Goal: Information Seeking & Learning: Learn about a topic

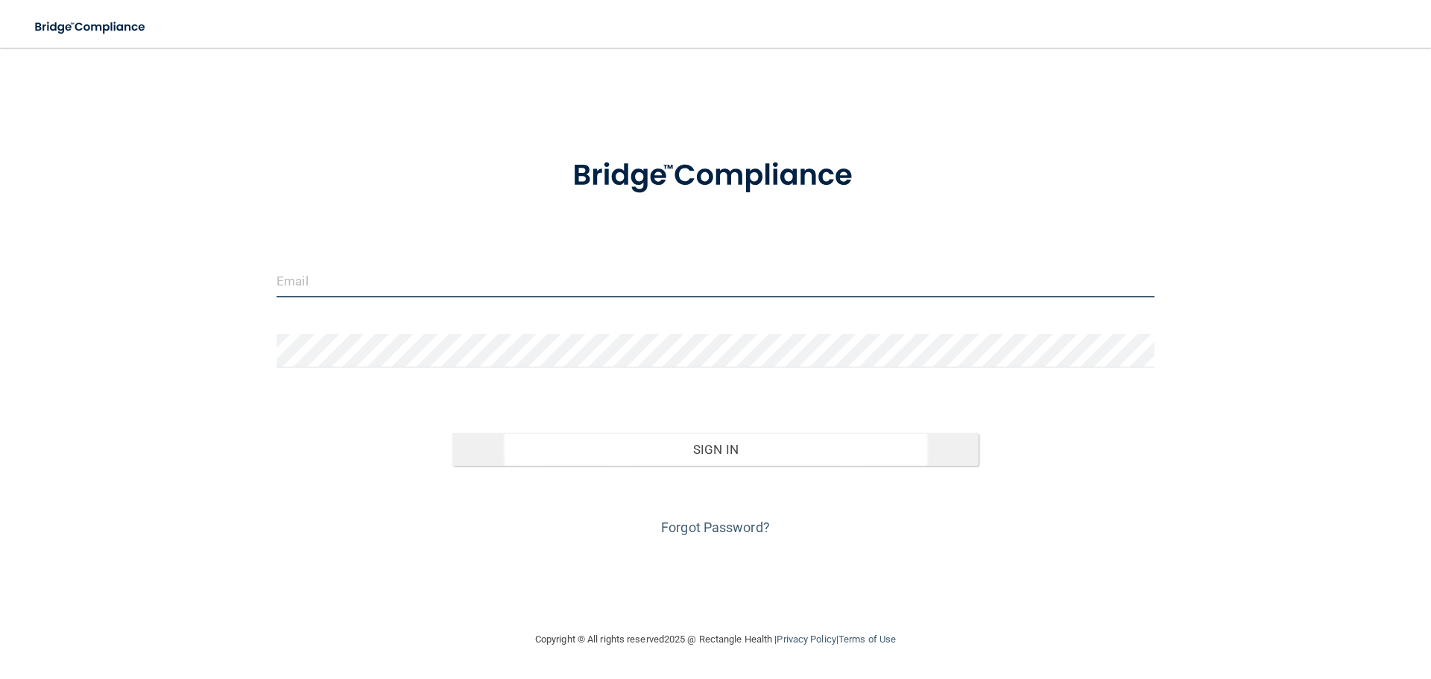
type input "[EMAIL_ADDRESS][DOMAIN_NAME]"
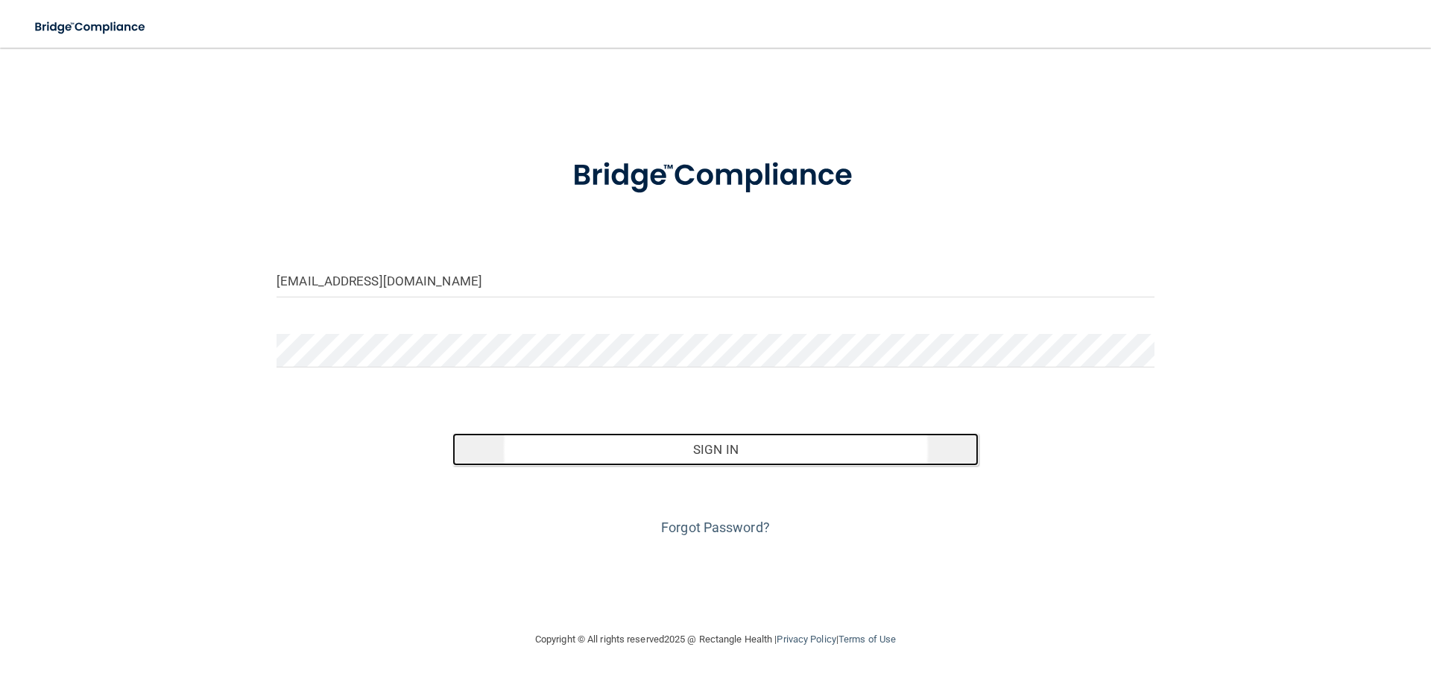
click at [772, 454] on button "Sign In" at bounding box center [715, 449] width 527 height 33
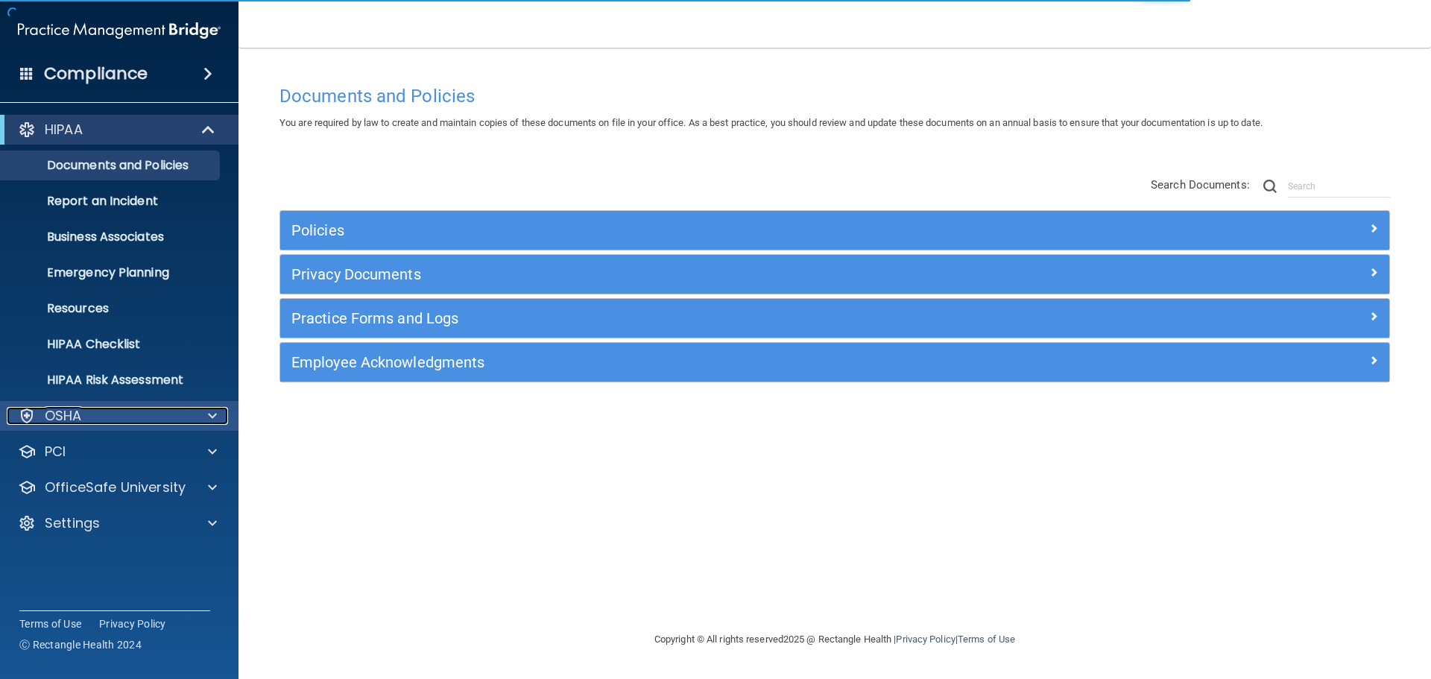
click at [132, 416] on div "OSHA" at bounding box center [99, 416] width 185 height 18
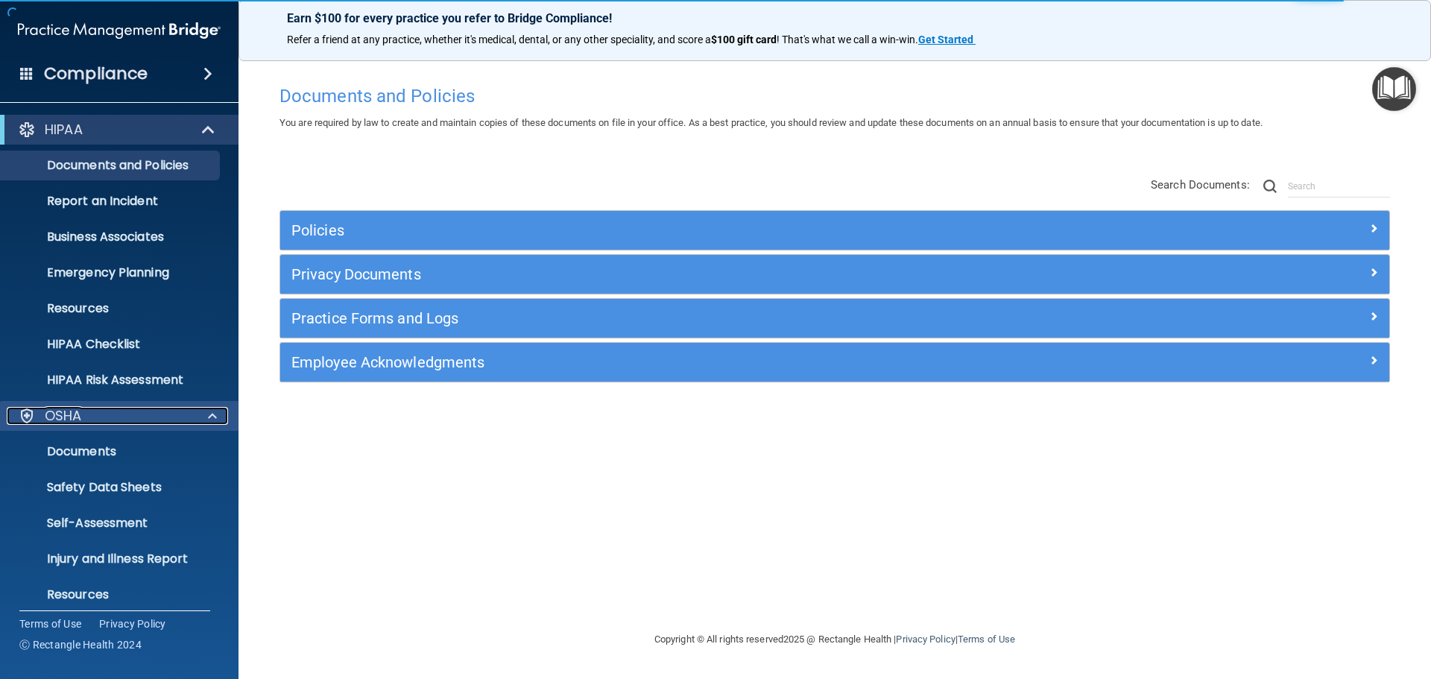
click at [74, 421] on p "OSHA" at bounding box center [63, 416] width 37 height 18
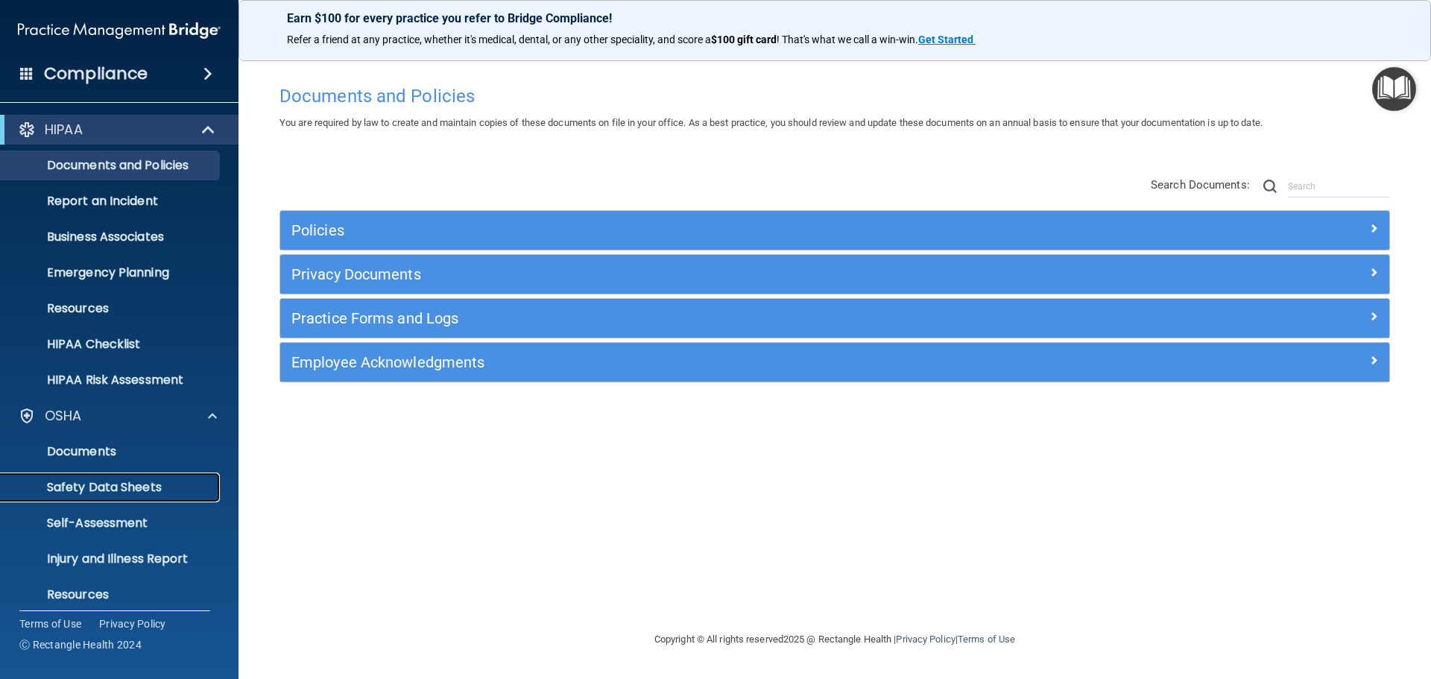
click at [115, 484] on p "Safety Data Sheets" at bounding box center [111, 487] width 203 height 15
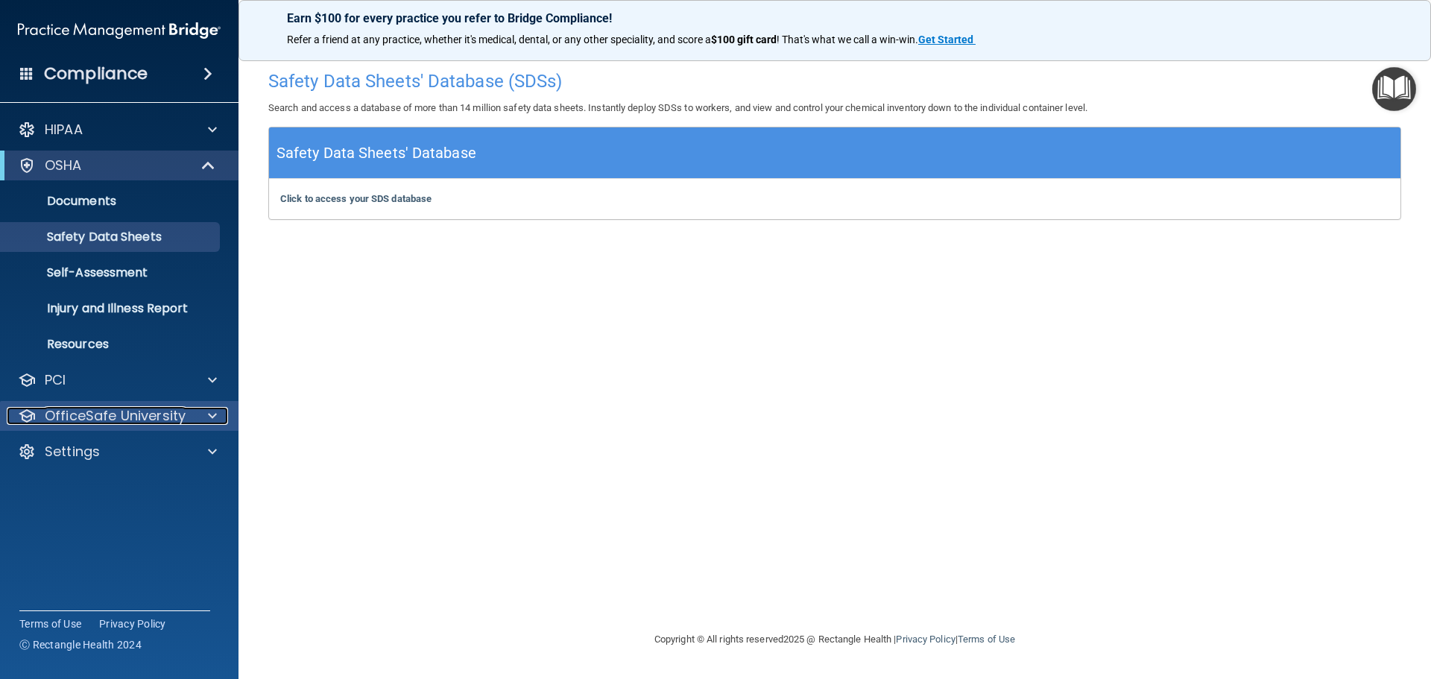
click at [142, 423] on p "OfficeSafe University" at bounding box center [115, 416] width 141 height 18
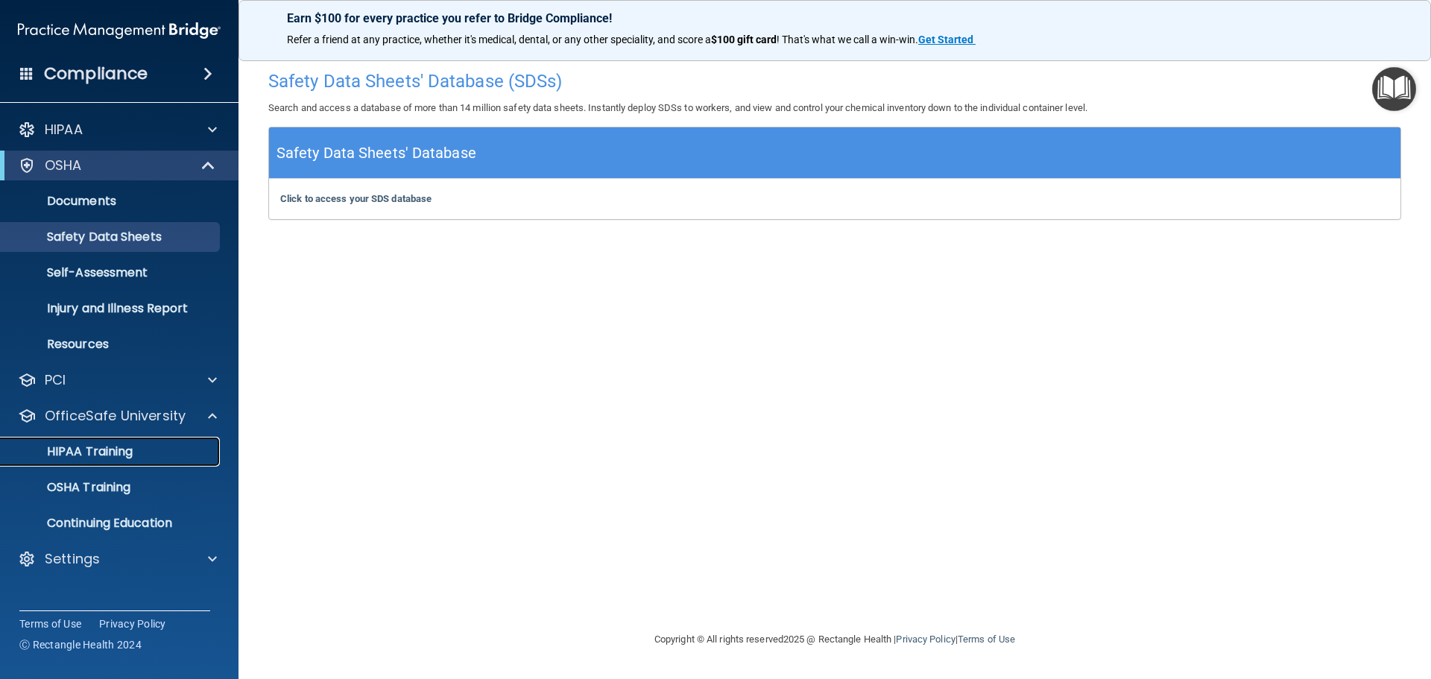
click at [109, 449] on p "HIPAA Training" at bounding box center [71, 451] width 123 height 15
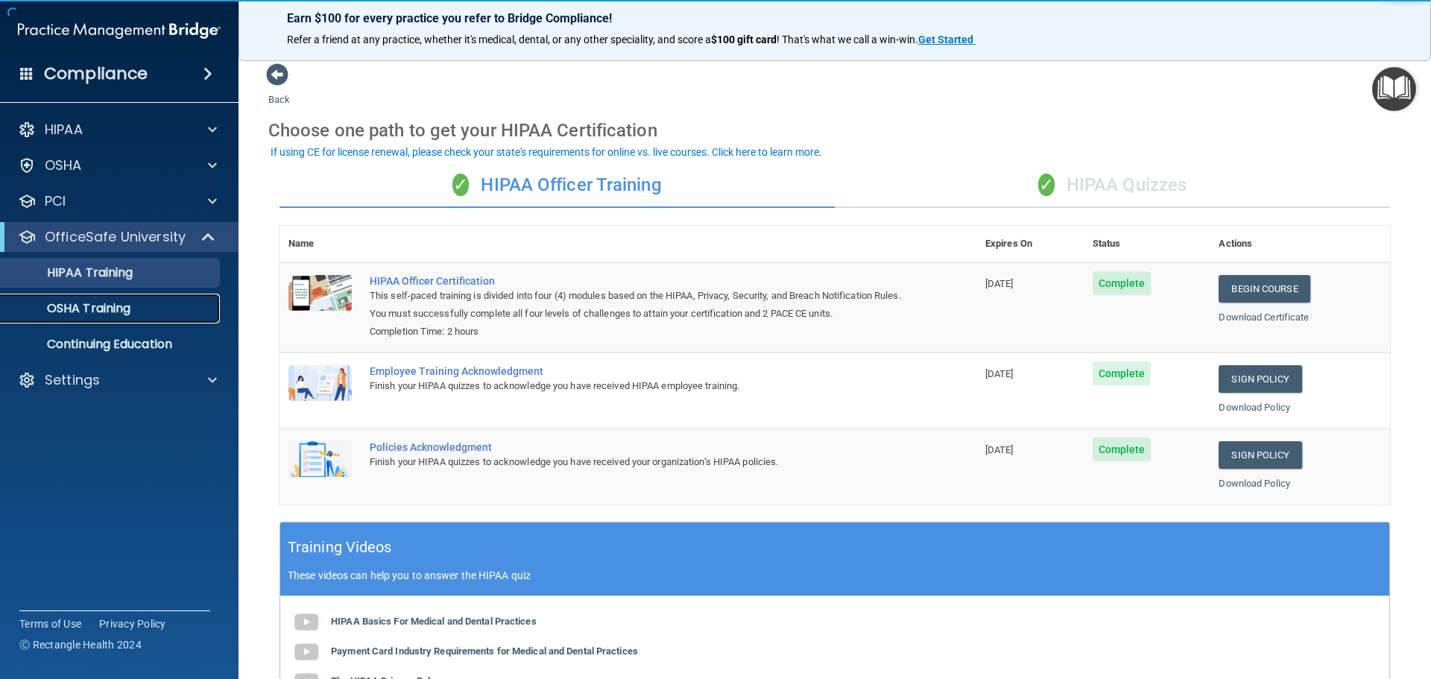
click at [115, 306] on p "OSHA Training" at bounding box center [70, 308] width 121 height 15
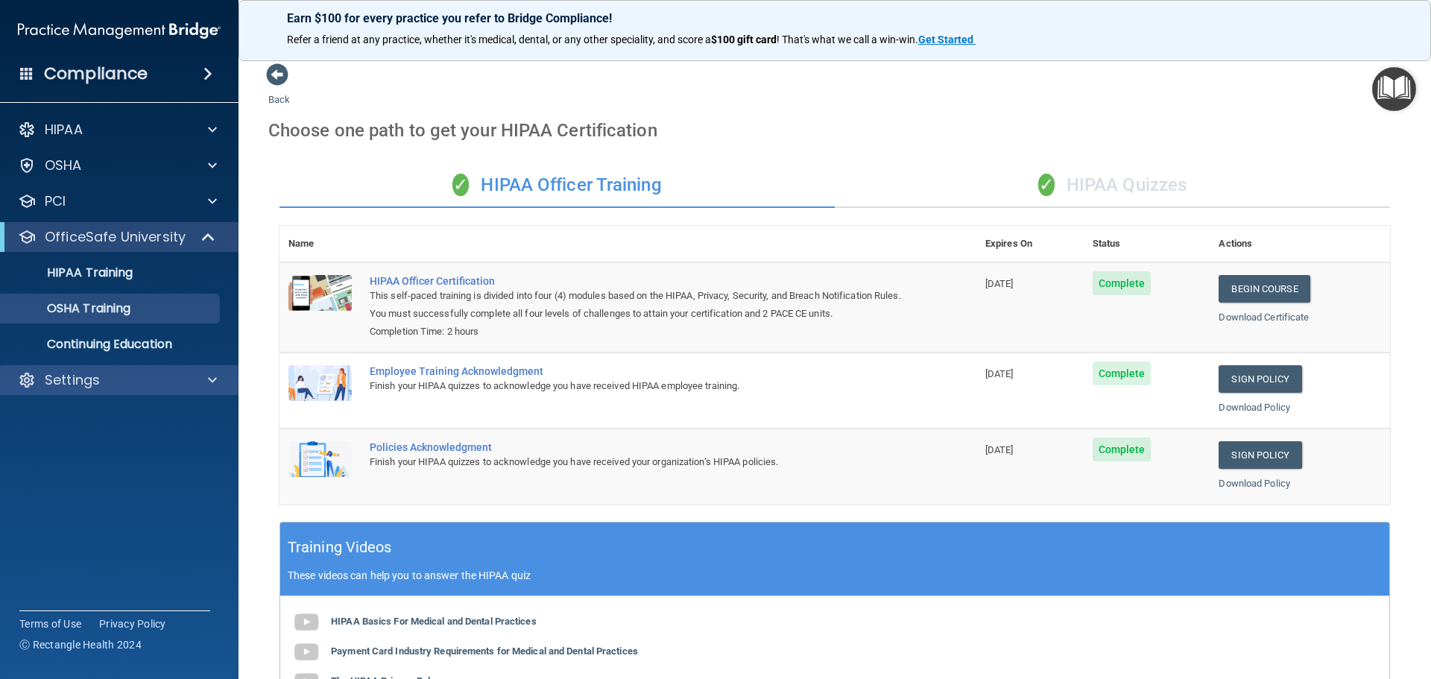
click at [212, 367] on div "Settings" at bounding box center [119, 380] width 239 height 30
click at [213, 377] on span at bounding box center [212, 380] width 9 height 18
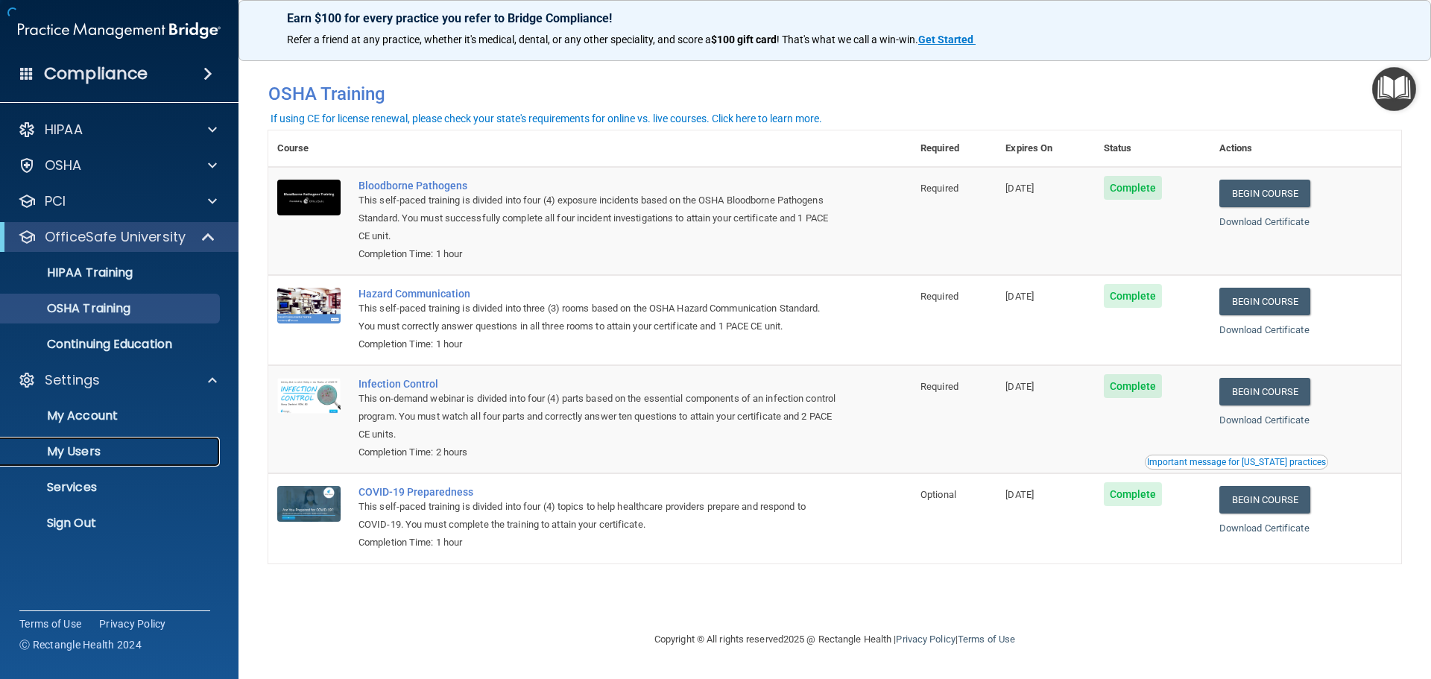
click at [97, 449] on p "My Users" at bounding box center [111, 451] width 203 height 15
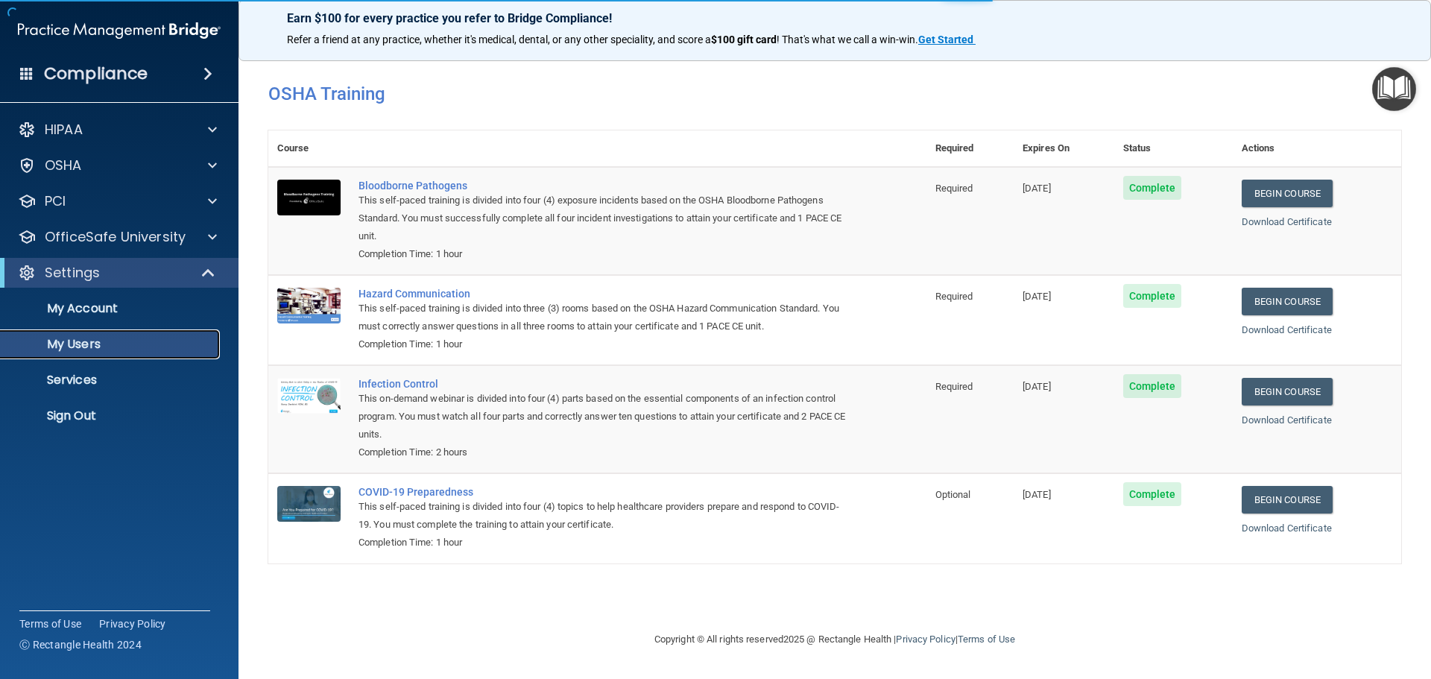
select select "20"
